Goal: Task Accomplishment & Management: Manage account settings

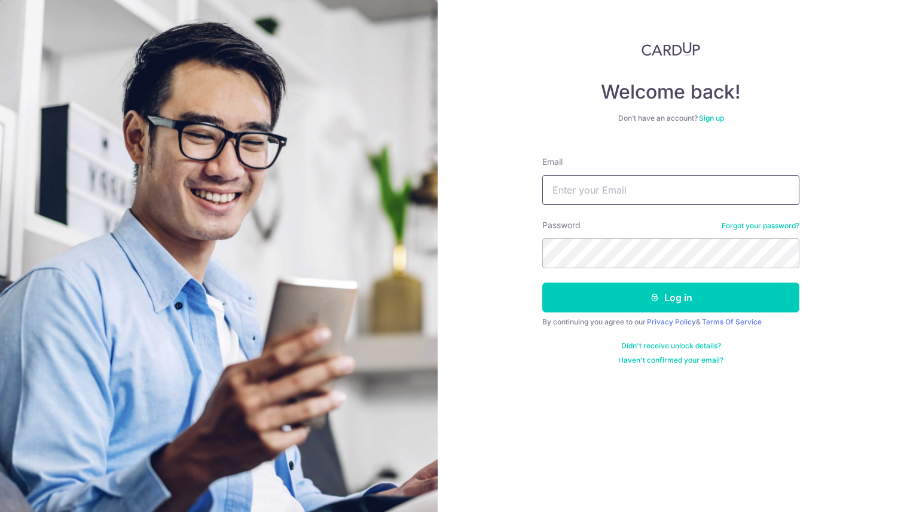
click at [586, 192] on input "Email" at bounding box center [670, 190] width 257 height 30
click at [0, 512] on com-1password-button at bounding box center [0, 512] width 0 height 0
type input "[EMAIL_ADDRESS][DOMAIN_NAME]"
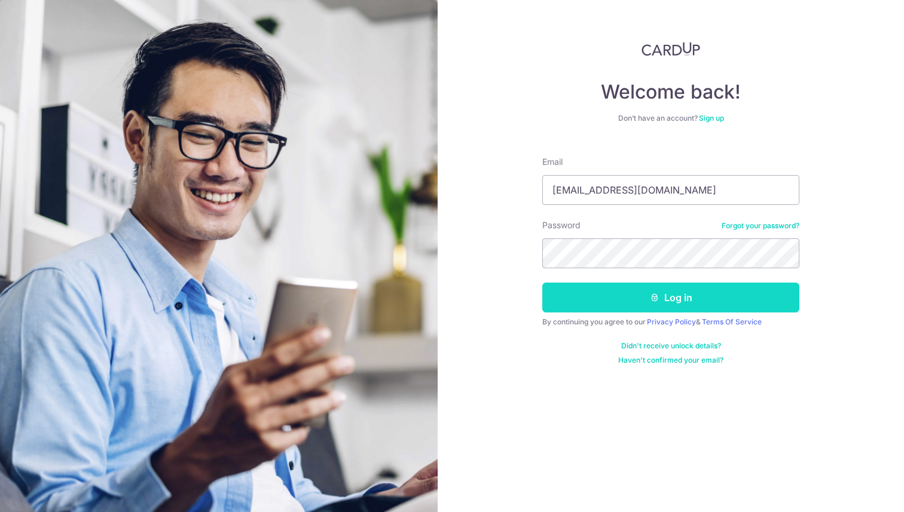
click at [669, 307] on button "Log in" at bounding box center [670, 298] width 257 height 30
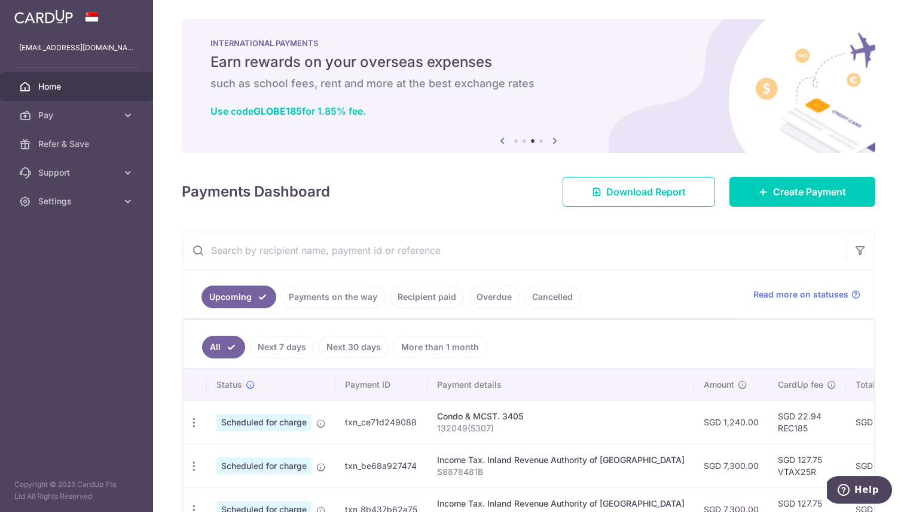
click at [82, 88] on span "Home" at bounding box center [77, 87] width 79 height 12
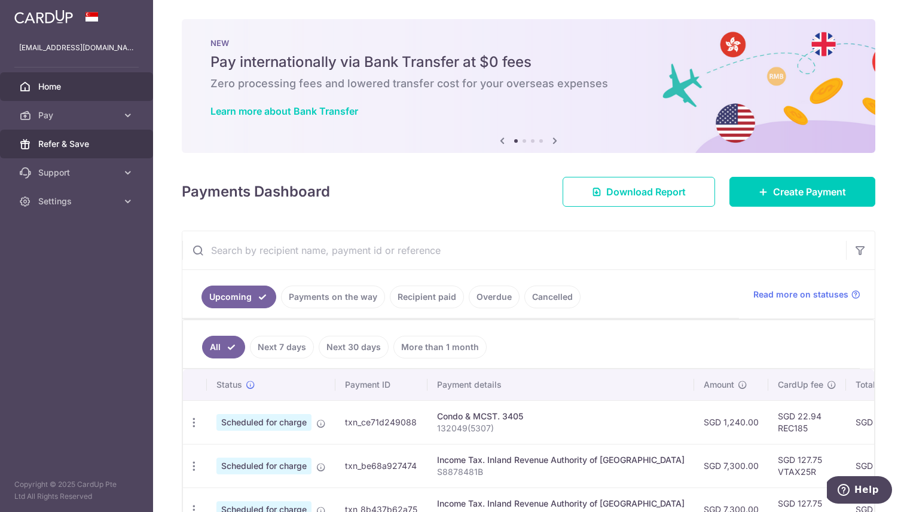
click at [83, 154] on link "Refer & Save" at bounding box center [76, 144] width 153 height 29
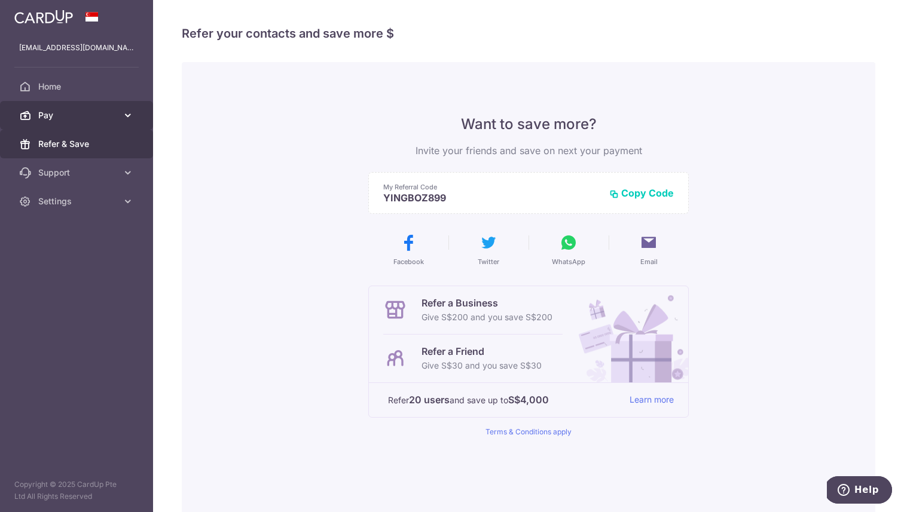
click at [78, 118] on span "Pay" at bounding box center [77, 115] width 79 height 12
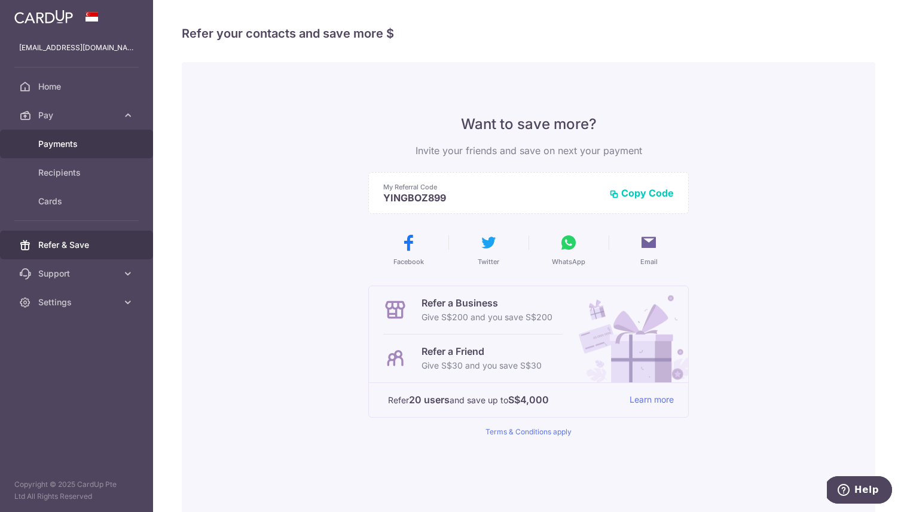
click at [76, 144] on span "Payments" at bounding box center [77, 144] width 79 height 12
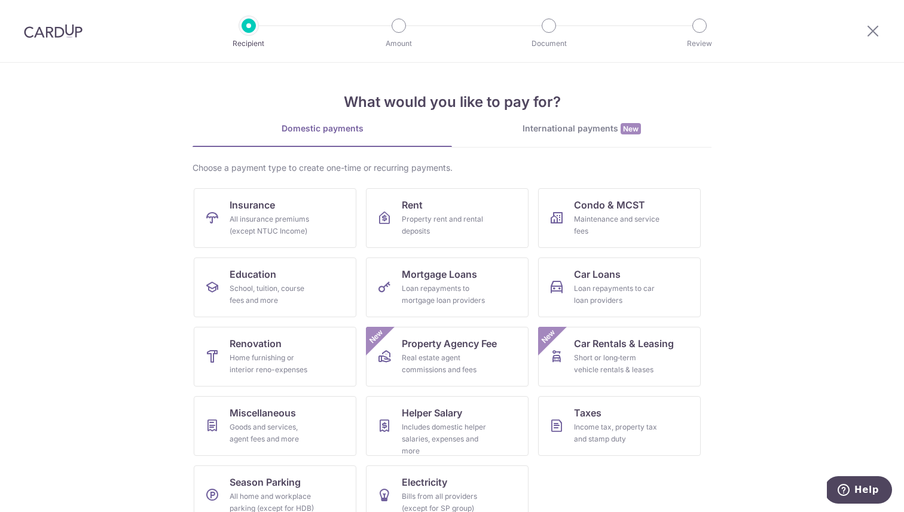
click at [37, 25] on img at bounding box center [53, 31] width 59 height 14
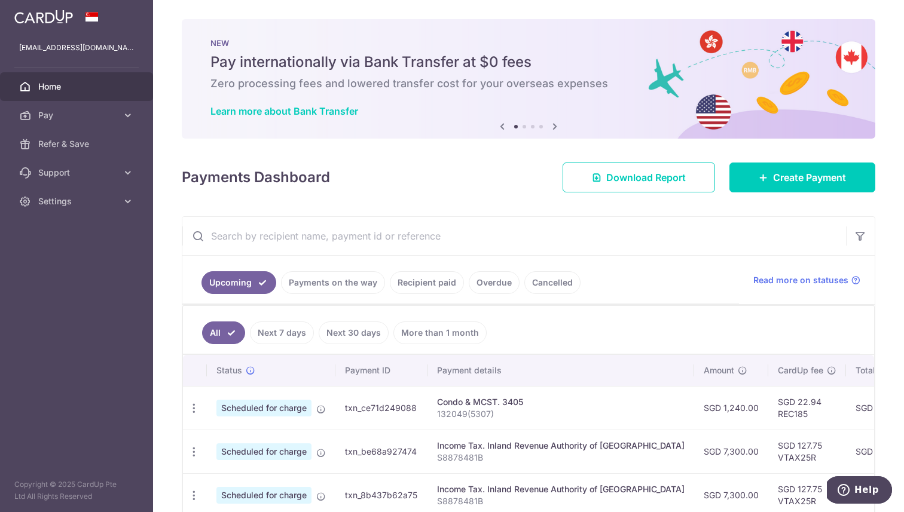
click at [59, 22] on img at bounding box center [43, 17] width 59 height 14
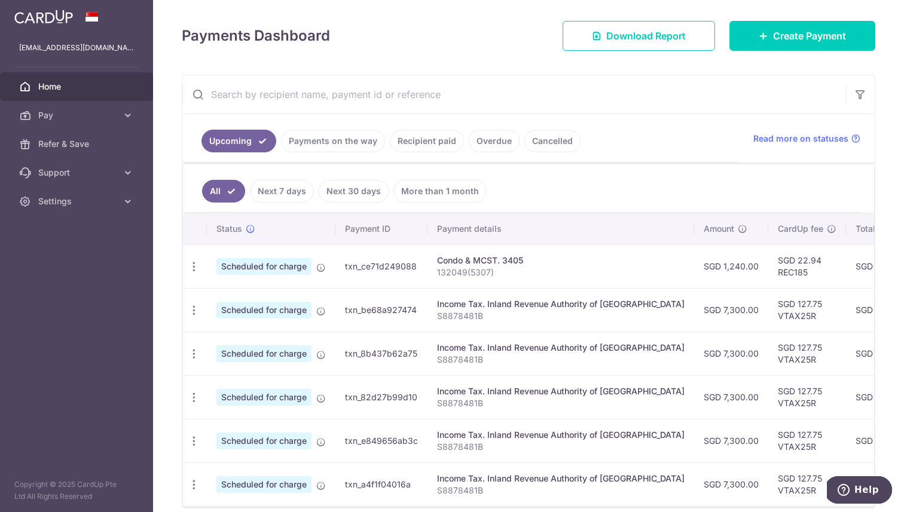
scroll to position [194, 0]
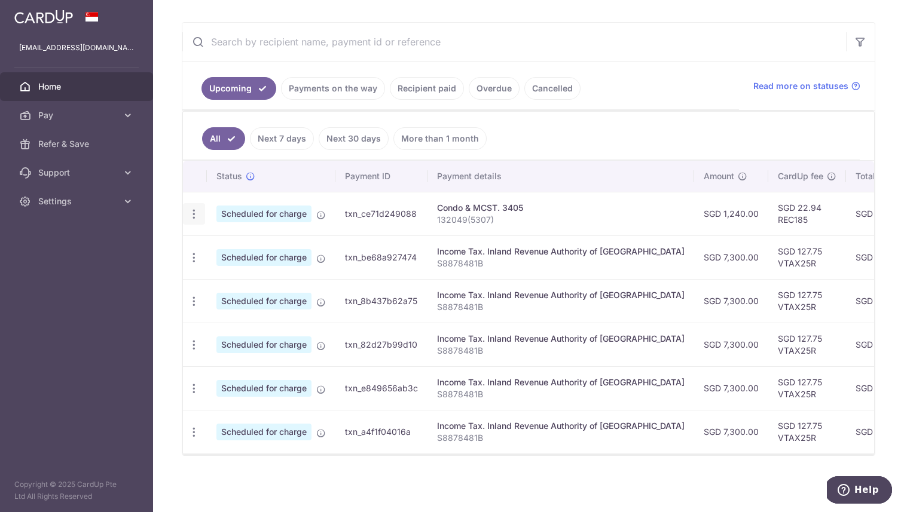
click at [191, 221] on div "Update payment Cancel payment" at bounding box center [194, 214] width 22 height 22
click at [194, 217] on icon "button" at bounding box center [194, 214] width 13 height 13
click at [218, 276] on span "Cancel payment" at bounding box center [258, 276] width 80 height 14
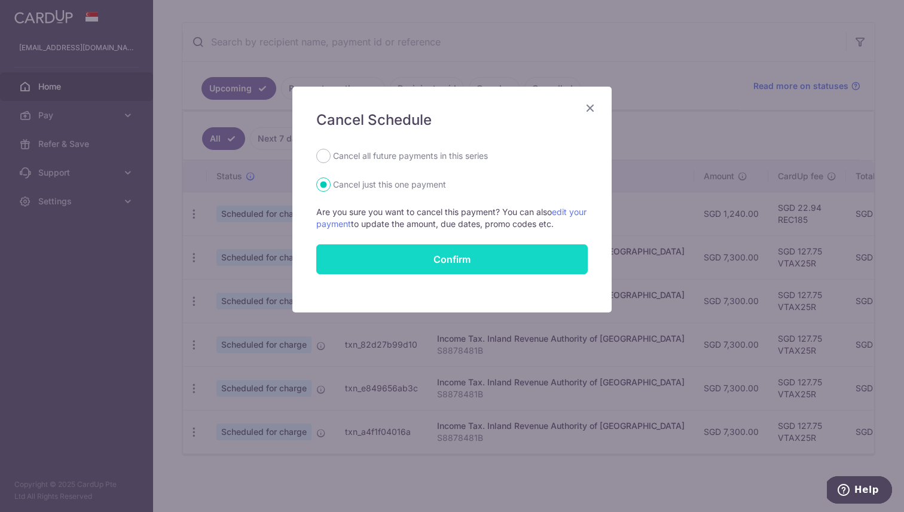
click at [453, 266] on button "Confirm" at bounding box center [451, 260] width 271 height 30
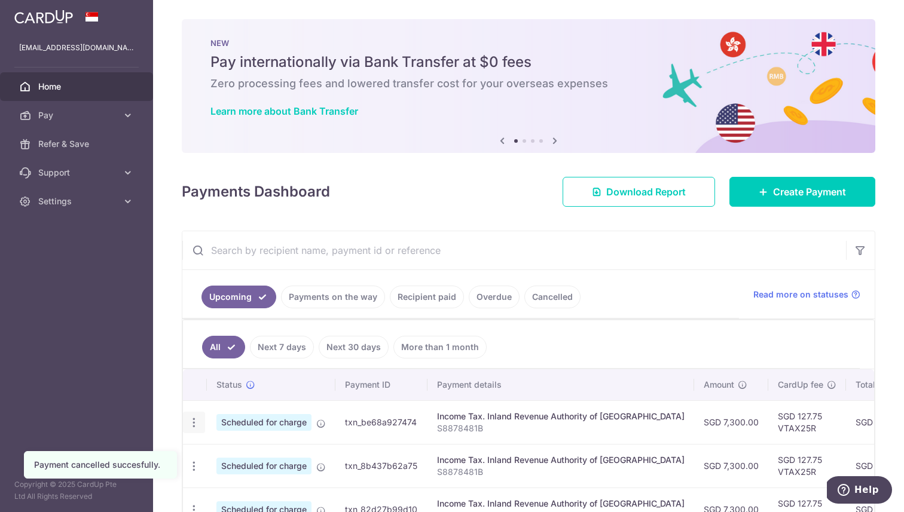
click at [197, 418] on icon "button" at bounding box center [194, 423] width 13 height 13
click at [230, 485] on span "Cancel payment" at bounding box center [258, 485] width 80 height 14
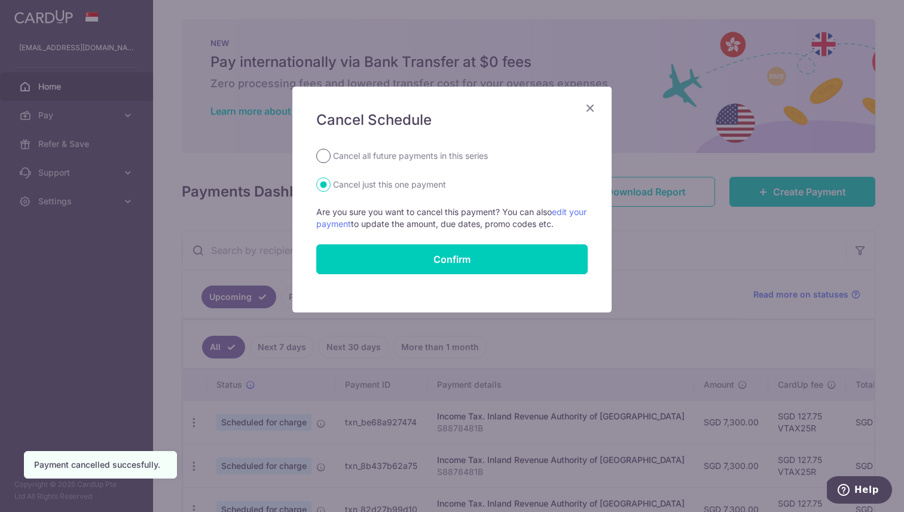
click at [328, 157] on input "Cancel all future payments in this series" at bounding box center [323, 156] width 14 height 14
radio input "true"
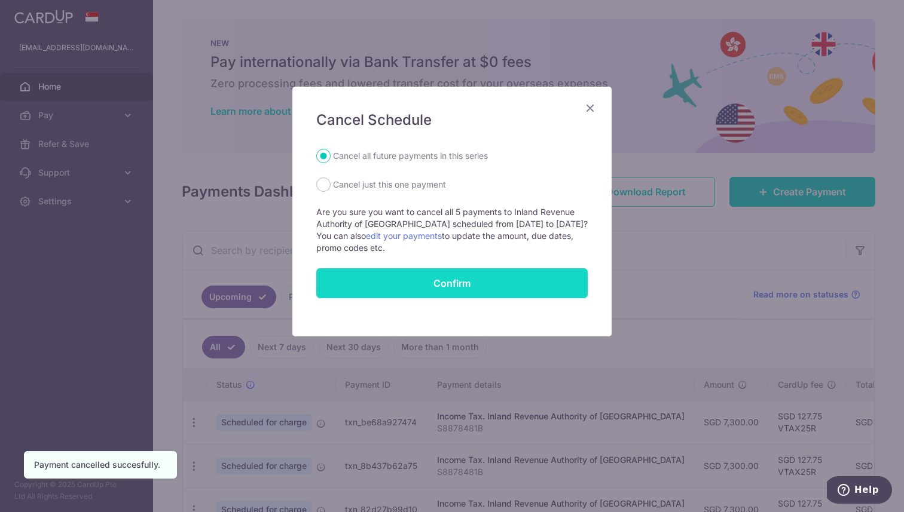
click at [404, 280] on button "Confirm" at bounding box center [451, 283] width 271 height 30
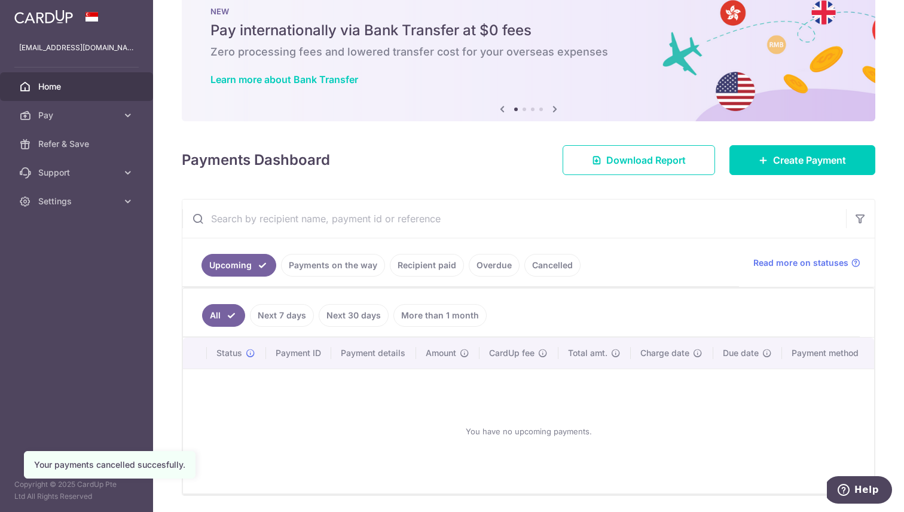
scroll to position [72, 0]
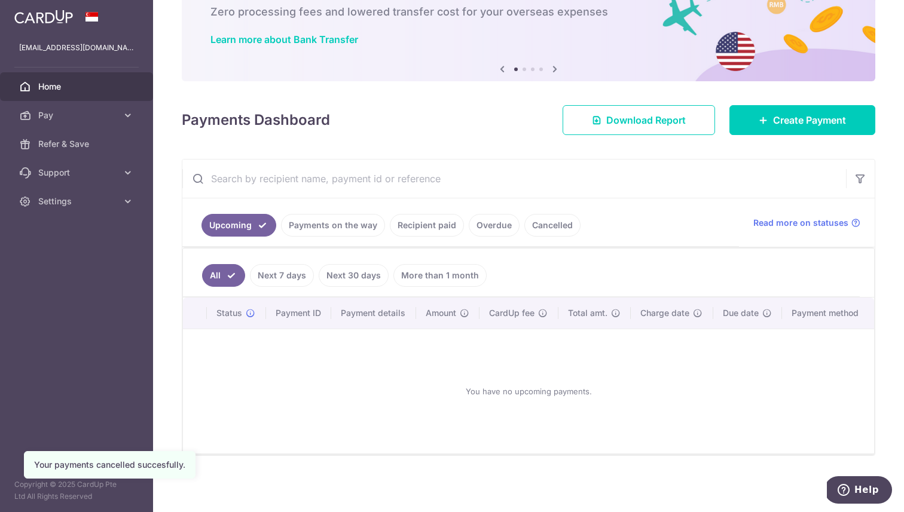
click at [435, 282] on link "More than 1 month" at bounding box center [439, 275] width 93 height 23
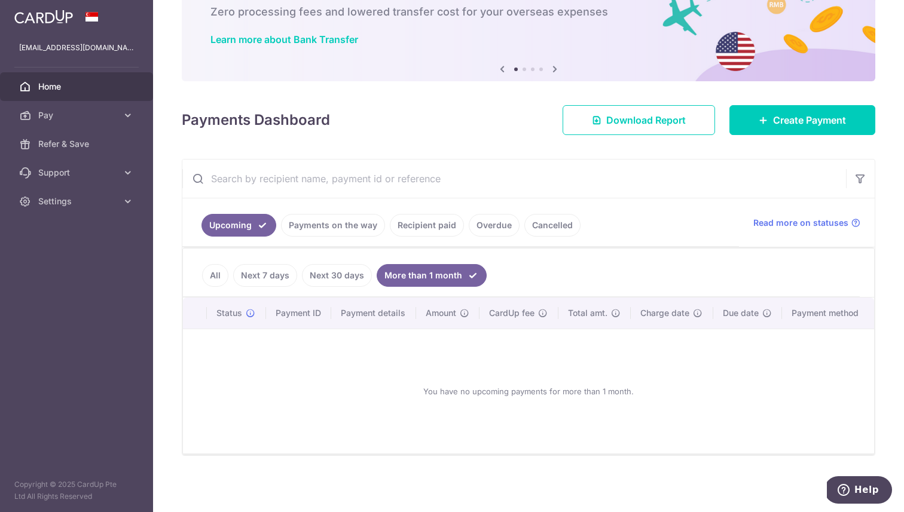
scroll to position [0, 0]
